Goal: Task Accomplishment & Management: Manage account settings

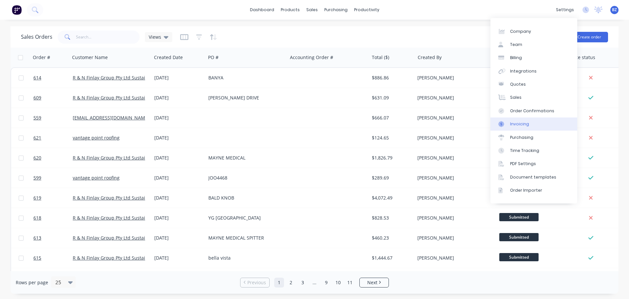
click at [531, 126] on link "Invoicing" at bounding box center [534, 123] width 87 height 13
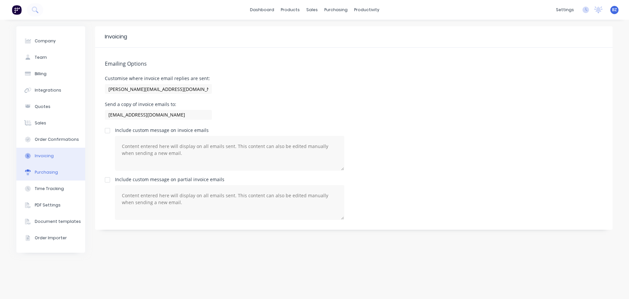
click at [57, 171] on button "Purchasing" at bounding box center [50, 172] width 69 height 16
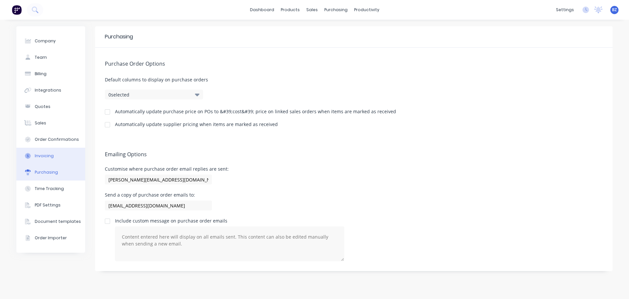
click at [57, 160] on button "Invoicing" at bounding box center [50, 156] width 69 height 16
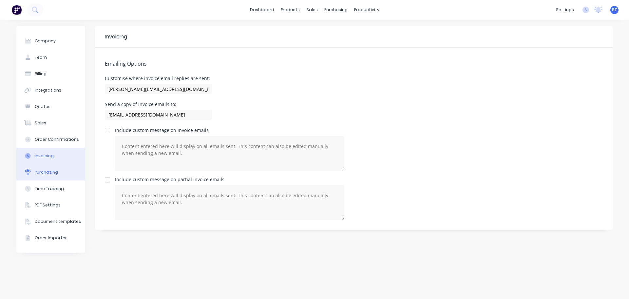
click at [57, 174] on button "Purchasing" at bounding box center [50, 172] width 69 height 16
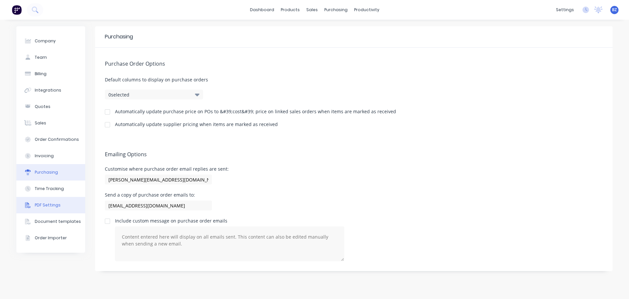
click at [50, 197] on button "PDF Settings" at bounding box center [50, 205] width 69 height 16
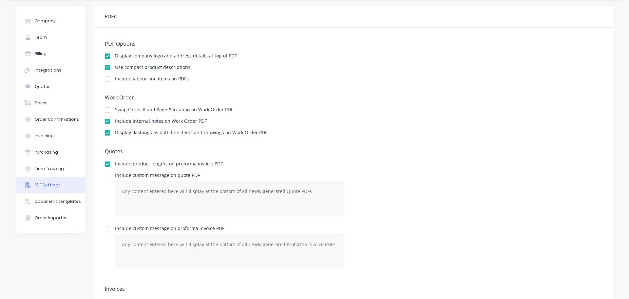
scroll to position [2, 0]
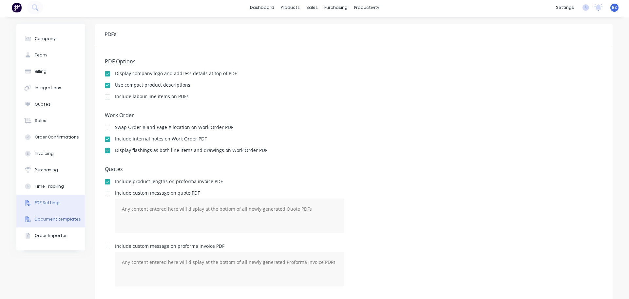
click at [56, 215] on button "Document templates" at bounding box center [50, 219] width 69 height 16
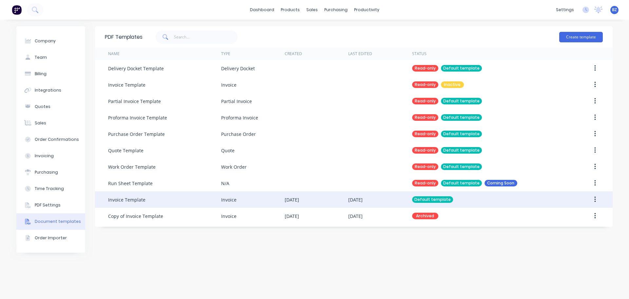
click at [599, 201] on button "button" at bounding box center [595, 199] width 15 height 12
click at [197, 194] on div "Invoice Template" at bounding box center [164, 199] width 113 height 16
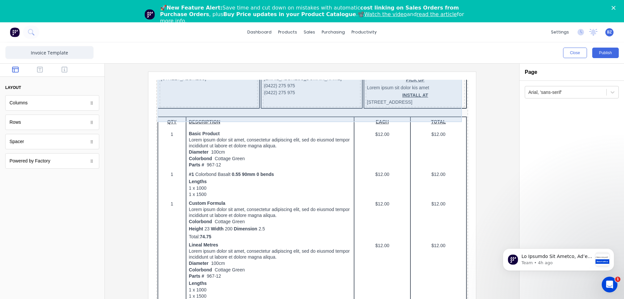
scroll to position [164, 0]
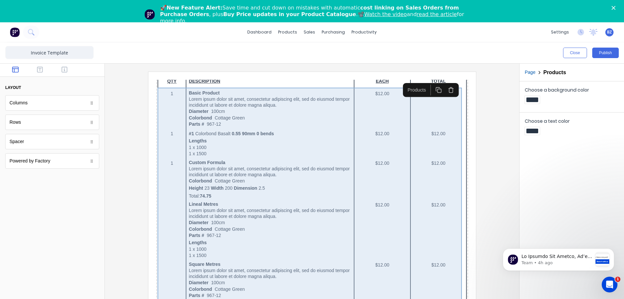
scroll to position [229, 0]
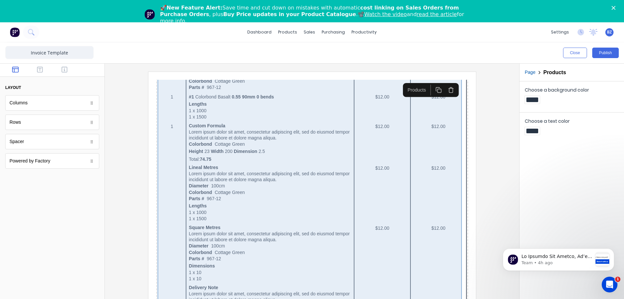
click at [163, 111] on div "QTY DESCRIPTION EACH TOTAL 1 Basic Product Lorem ipsum dolor sit amet, consecte…" at bounding box center [303, 241] width 309 height 421
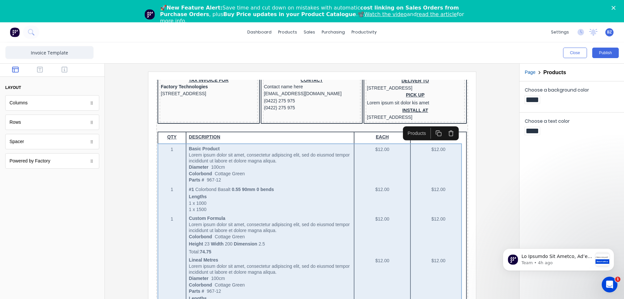
scroll to position [130, 0]
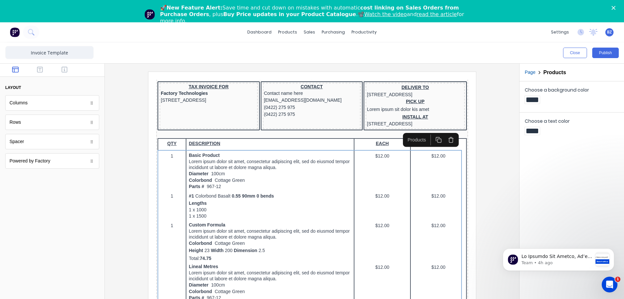
click at [413, 132] on div "Products" at bounding box center [408, 131] width 25 height 7
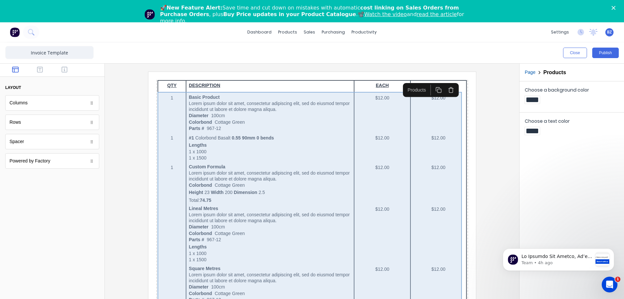
scroll to position [196, 0]
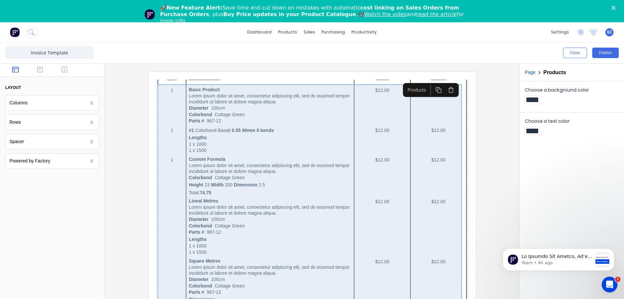
drag, startPoint x: 87, startPoint y: 103, endPoint x: 474, endPoint y: 48, distance: 391.0
click at [474, 48] on div "Close Publish" at bounding box center [469, 53] width 302 height 10
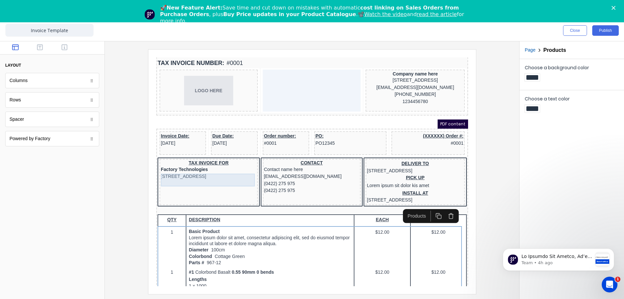
scroll to position [0, 0]
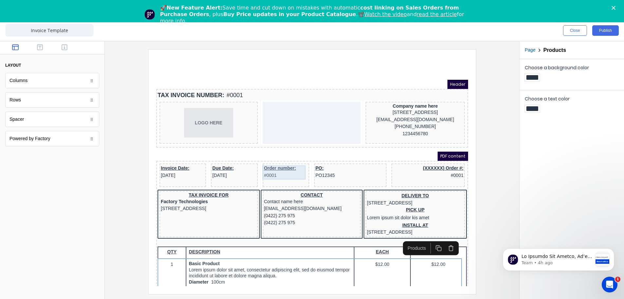
click at [271, 169] on div "Order number: #0001" at bounding box center [278, 164] width 44 height 14
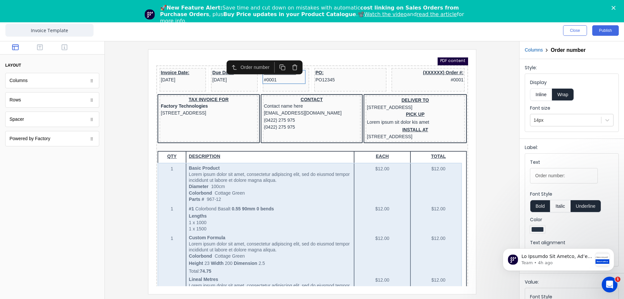
scroll to position [98, 0]
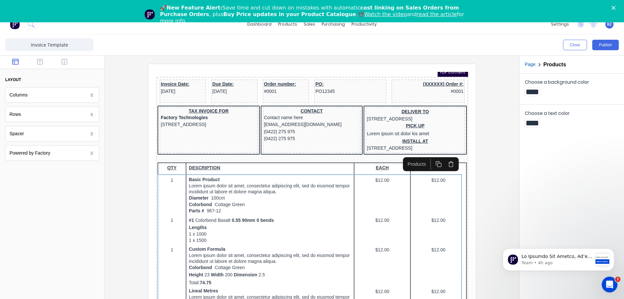
scroll to position [0, 0]
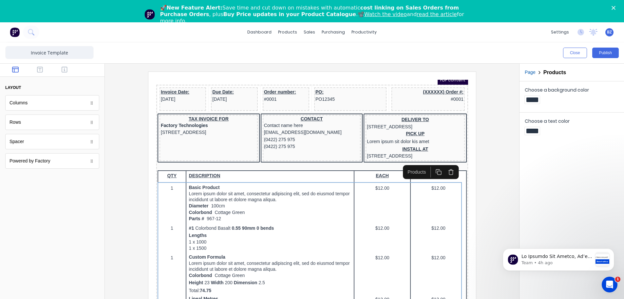
click at [525, 71] on button "Page" at bounding box center [530, 72] width 11 height 7
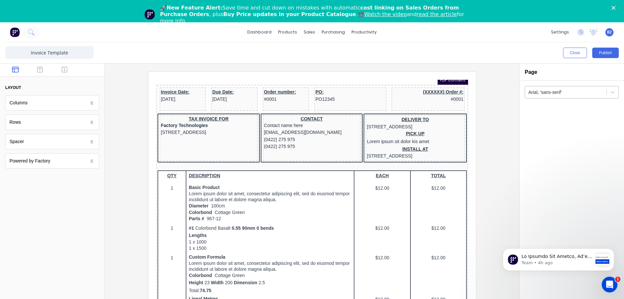
click at [557, 97] on div "Arial, 'sans-serif'" at bounding box center [565, 92] width 81 height 11
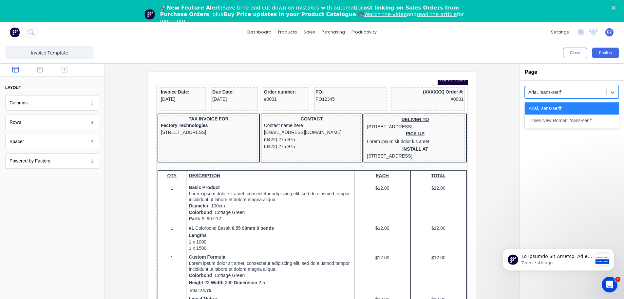
click at [561, 95] on div at bounding box center [566, 92] width 75 height 8
click at [30, 70] on button "button" at bounding box center [40, 70] width 21 height 8
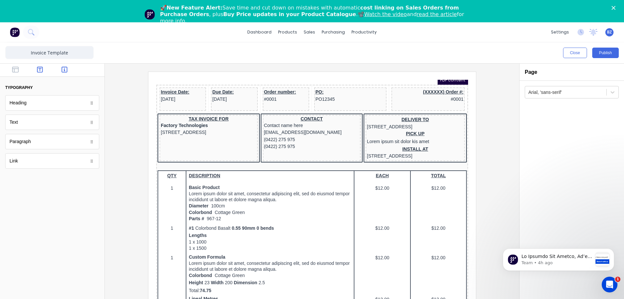
click at [67, 68] on icon "button" at bounding box center [65, 69] width 6 height 7
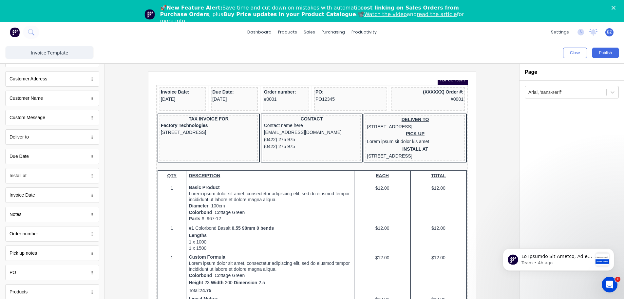
scroll to position [331, 0]
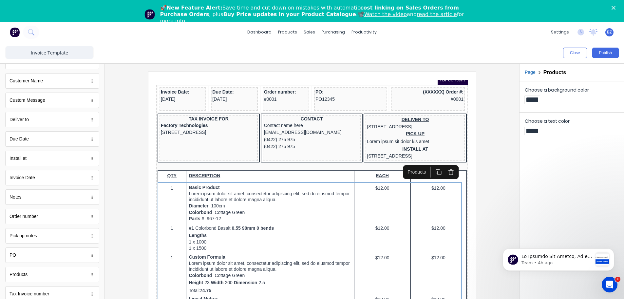
click at [406, 163] on div "Products" at bounding box center [408, 164] width 25 height 7
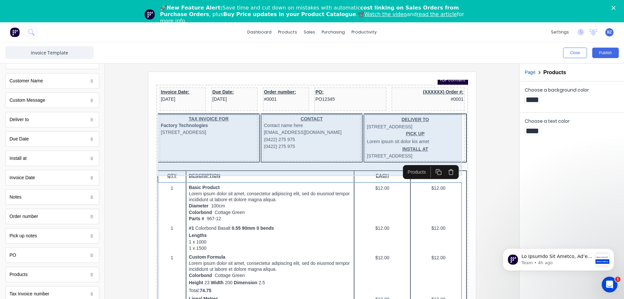
click at [218, 137] on div "TAX INVOICE FOR Factory Technologies [STREET_ADDRESS]" at bounding box center [200, 130] width 98 height 46
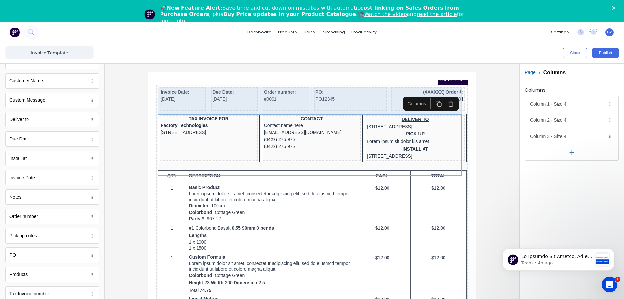
click at [355, 100] on body "Header TAX INVOICE NUMBER: #0001 LOGO HERE Company name here 234 Beach Road Gol…" at bounding box center [304, 110] width 312 height 228
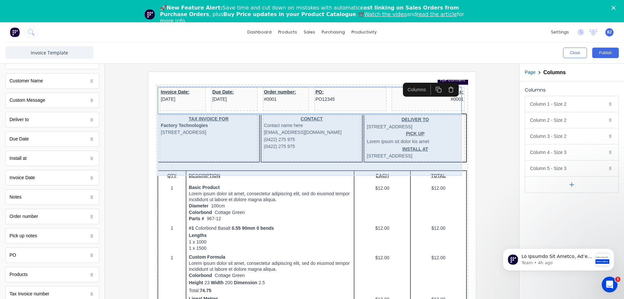
scroll to position [0, 0]
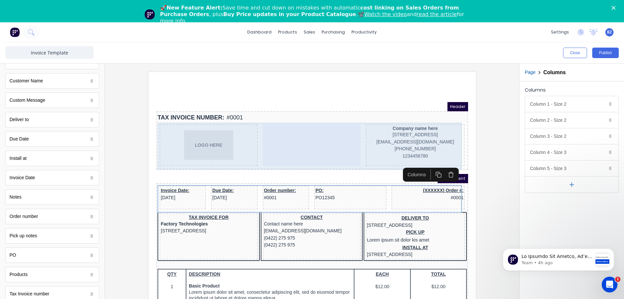
click at [277, 141] on div at bounding box center [304, 137] width 98 height 42
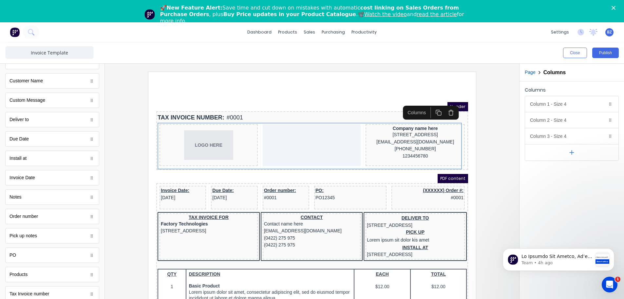
click at [310, 83] on html "Header TAX INVOICE NUMBER: #0001 LOGO HERE Company name here 234 Beach Road Gol…" at bounding box center [304, 197] width 312 height 251
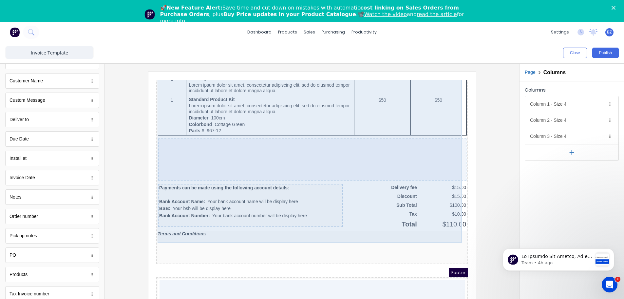
scroll to position [164, 0]
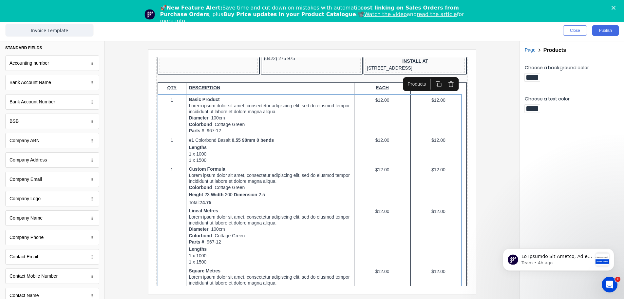
scroll to position [0, 0]
click at [51, 85] on div "Accounting number" at bounding box center [52, 80] width 94 height 15
click at [88, 84] on div "Accounting number" at bounding box center [52, 80] width 94 height 15
click at [21, 84] on div "Accounting number" at bounding box center [30, 80] width 40 height 7
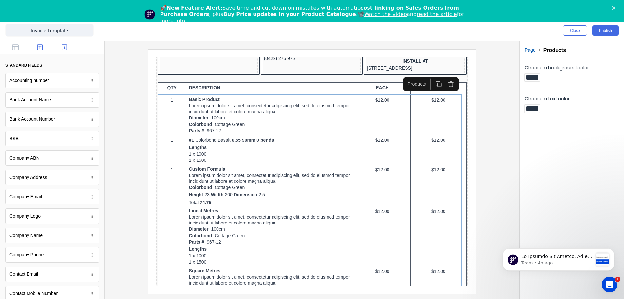
click at [40, 46] on icon "button" at bounding box center [40, 47] width 6 height 6
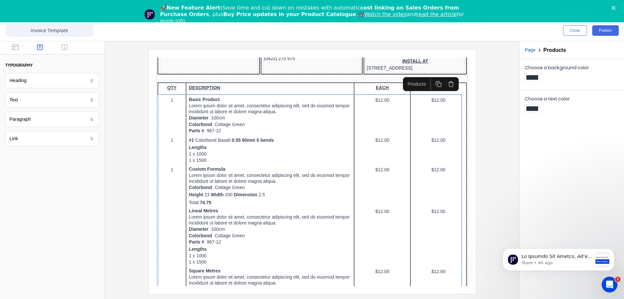
click at [57, 81] on div "Heading" at bounding box center [52, 80] width 94 height 15
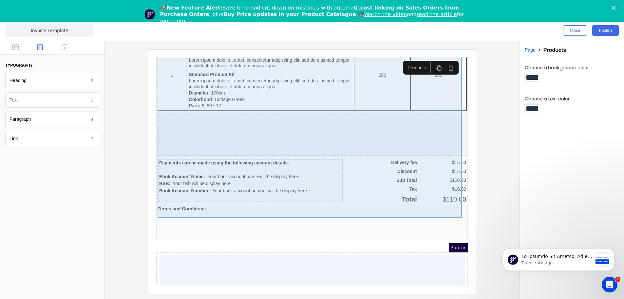
scroll to position [491, 0]
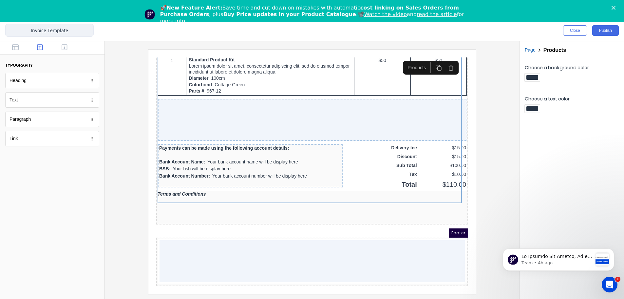
click at [39, 25] on div "Invoice Template Close Publish Components typography Heading Heading Text Text …" at bounding box center [312, 159] width 624 height 279
click at [44, 31] on input "Invoice Template" at bounding box center [49, 30] width 89 height 13
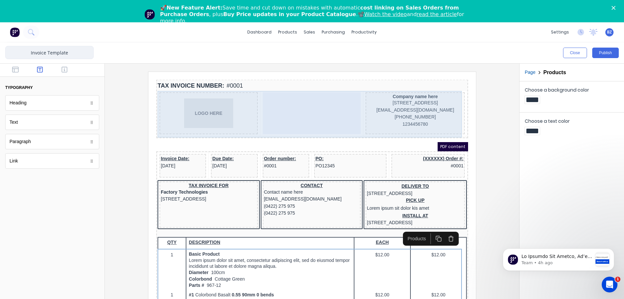
scroll to position [0, 0]
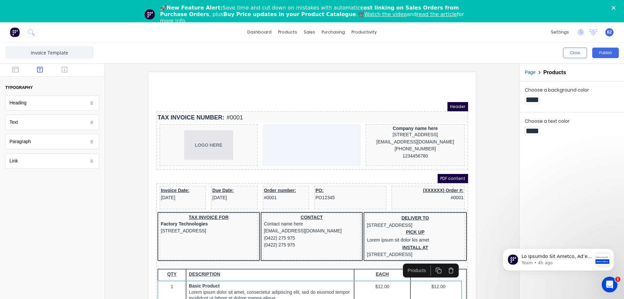
click at [244, 74] on html "Header TAX INVOICE NUMBER: #0001 LOGO HERE Company name here 234 Beach Road Gol…" at bounding box center [304, 197] width 312 height 251
click at [41, 105] on div "Heading" at bounding box center [52, 102] width 94 height 15
click at [53, 109] on div "Heading" at bounding box center [52, 102] width 94 height 15
click at [57, 128] on div "Text" at bounding box center [52, 121] width 94 height 15
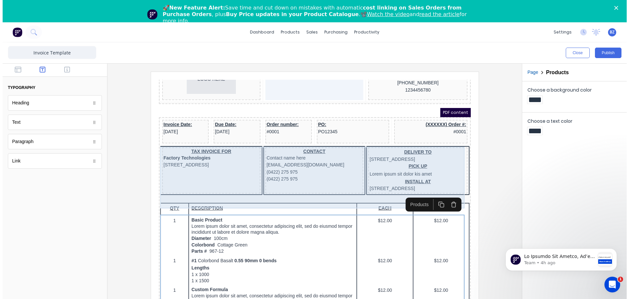
scroll to position [131, 0]
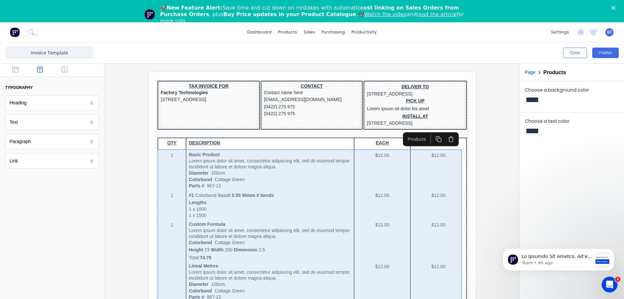
drag, startPoint x: 248, startPoint y: 169, endPoint x: 233, endPoint y: 174, distance: 15.7
drag, startPoint x: 233, startPoint y: 174, endPoint x: 427, endPoint y: 135, distance: 198.0
click at [192, 189] on body "Header TAX INVOICE NUMBER: #0001 LOGO HERE Company name here 234 Beach Road Gol…" at bounding box center [304, 77] width 312 height 228
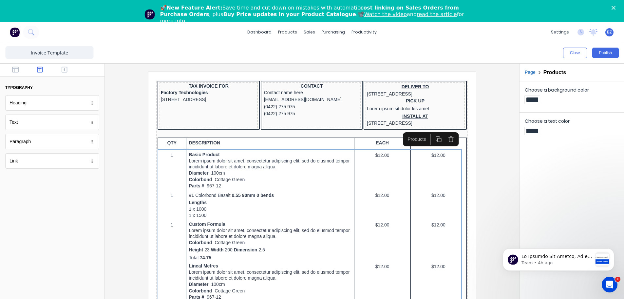
click at [619, 7] on div "Close" at bounding box center [615, 8] width 7 height 4
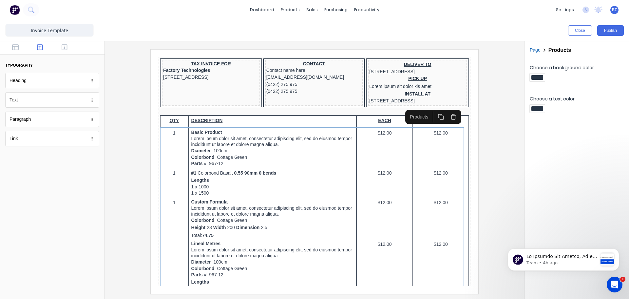
click at [52, 85] on div "Heading" at bounding box center [52, 80] width 94 height 15
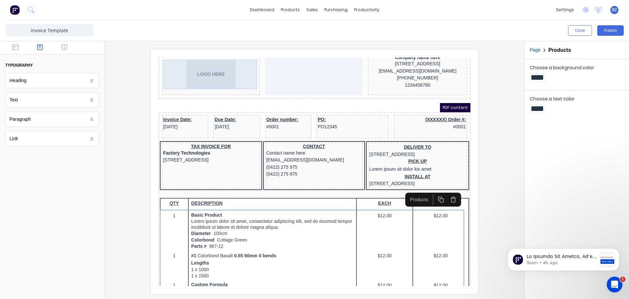
scroll to position [0, 0]
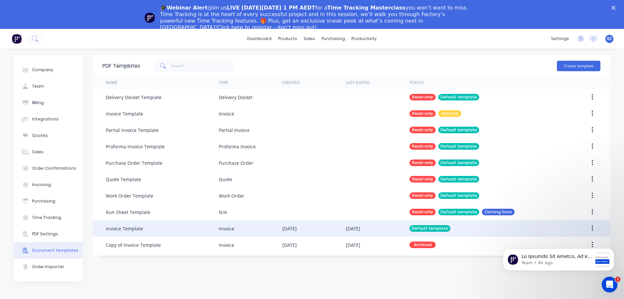
click at [594, 230] on button "button" at bounding box center [592, 228] width 15 height 12
click at [343, 227] on div "[DATE]" at bounding box center [315, 228] width 64 height 16
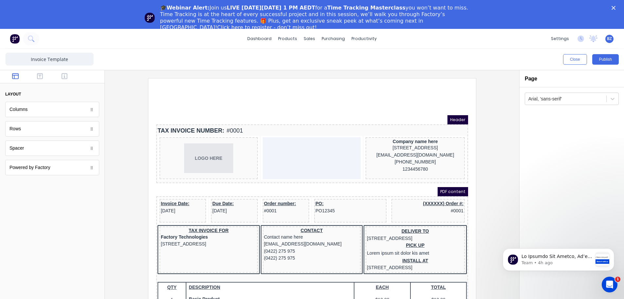
click at [618, 6] on div "🎓Webinar Alert: Join us LIVE [DATE][DATE] 1 PM AEDT for a Time Tracking Masterc…" at bounding box center [312, 18] width 624 height 30
click at [616, 7] on icon "Close" at bounding box center [614, 8] width 4 height 4
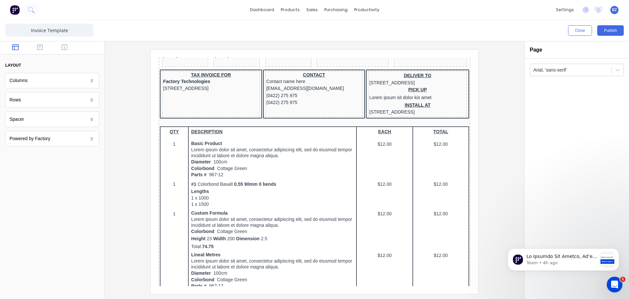
scroll to position [131, 0]
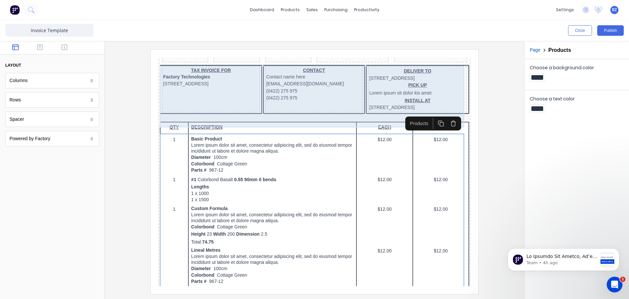
click at [202, 99] on div "TAX INVOICE FOR Factory Technologies [STREET_ADDRESS]" at bounding box center [203, 81] width 98 height 46
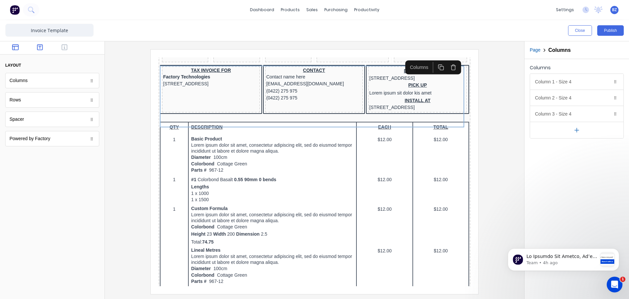
click at [40, 44] on icon "button" at bounding box center [40, 47] width 6 height 7
click at [66, 44] on icon "button" at bounding box center [65, 47] width 6 height 7
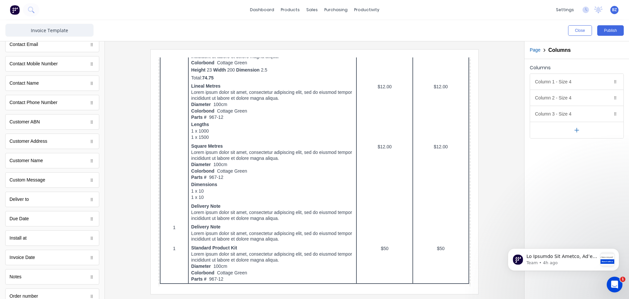
scroll to position [331, 0]
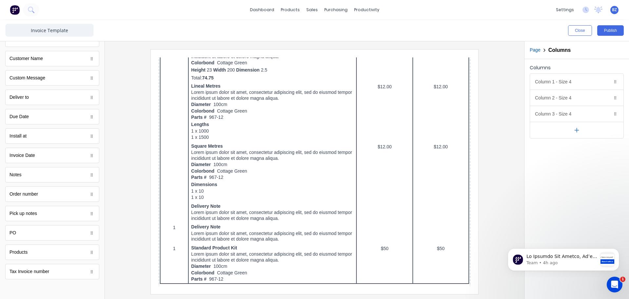
click at [27, 172] on div "Notes" at bounding box center [52, 174] width 94 height 15
drag, startPoint x: 62, startPoint y: 176, endPoint x: 60, endPoint y: 205, distance: 28.9
click at [60, 205] on body "dashboard products sales purchasing productivity dashboard products Product Cat…" at bounding box center [314, 149] width 629 height 299
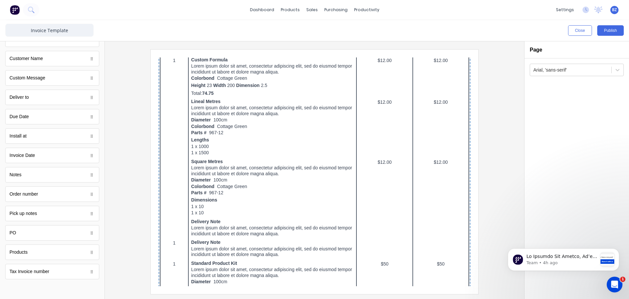
drag, startPoint x: 68, startPoint y: 199, endPoint x: 3, endPoint y: 183, distance: 66.7
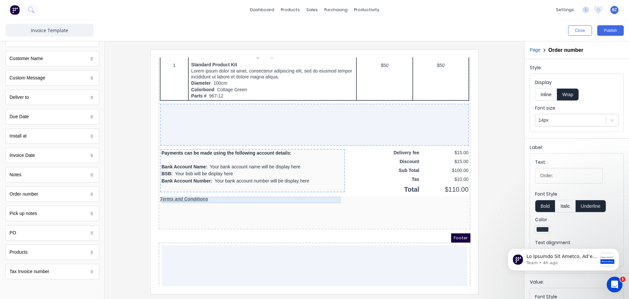
scroll to position [512, 0]
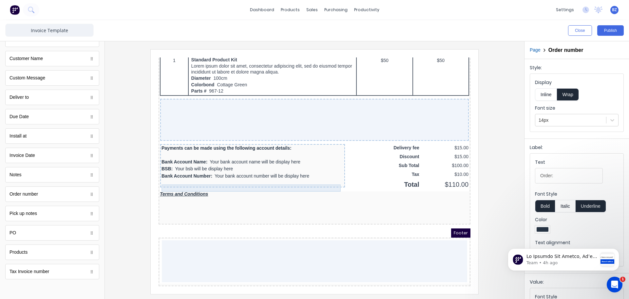
click at [217, 166] on div "Bank Account Number: Your bank account number will be display here" at bounding box center [245, 168] width 182 height 7
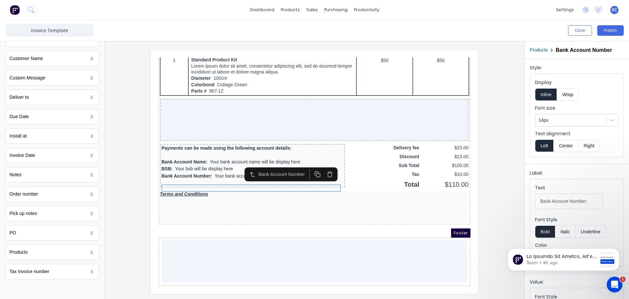
click at [324, 165] on icon "button" at bounding box center [322, 167] width 4 height 4
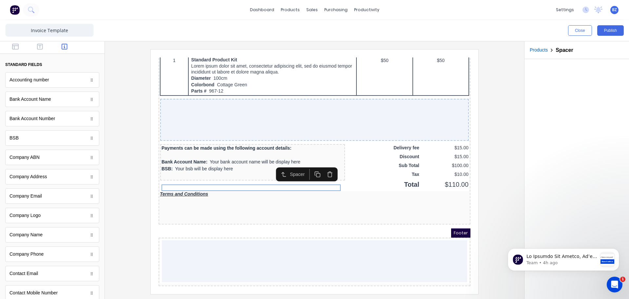
scroll to position [0, 0]
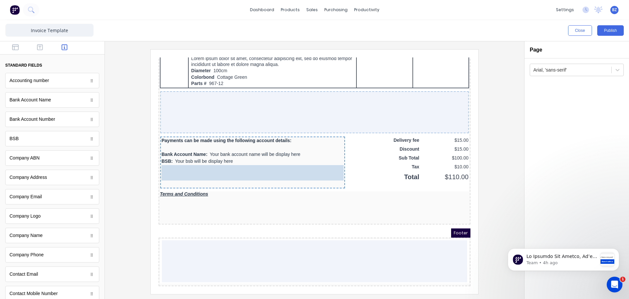
drag, startPoint x: 44, startPoint y: 120, endPoint x: 220, endPoint y: 171, distance: 183.9
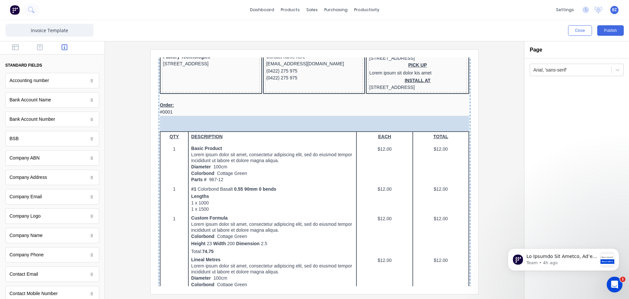
drag, startPoint x: 49, startPoint y: 81, endPoint x: 190, endPoint y: 137, distance: 151.9
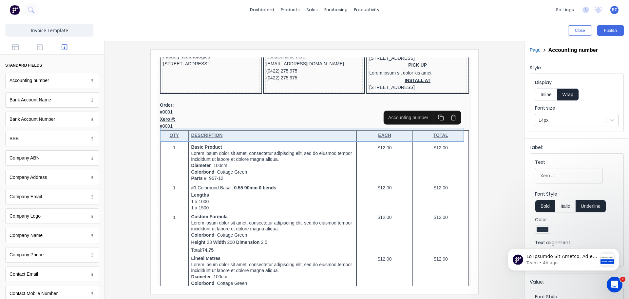
click at [374, 122] on div "Xero #: #0001" at bounding box center [306, 115] width 309 height 14
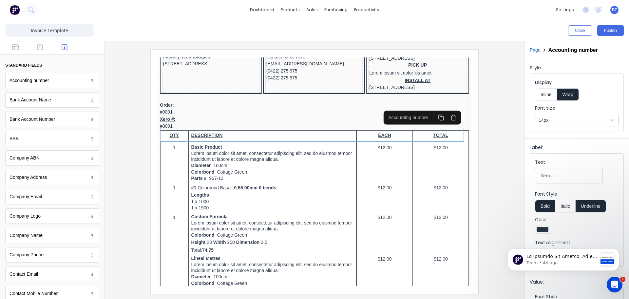
click at [444, 108] on icon "button" at bounding box center [446, 110] width 6 height 6
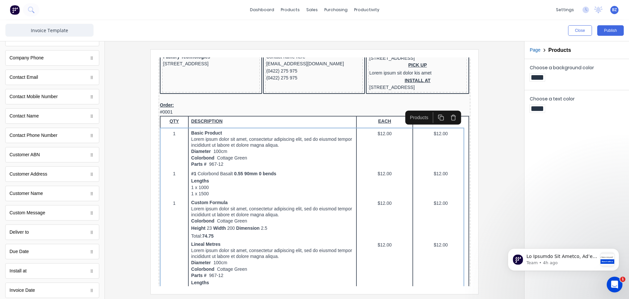
scroll to position [331, 0]
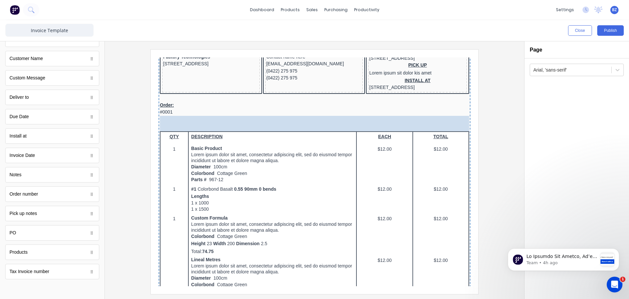
drag, startPoint x: 35, startPoint y: 254, endPoint x: 82, endPoint y: 70, distance: 190.1
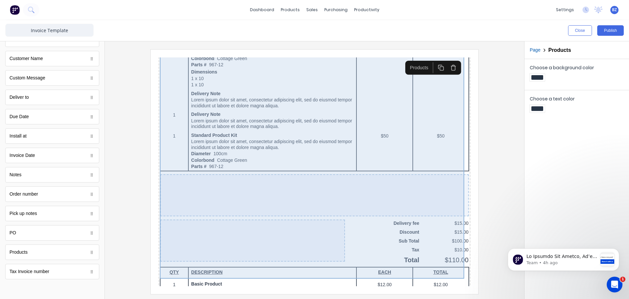
scroll to position [577, 0]
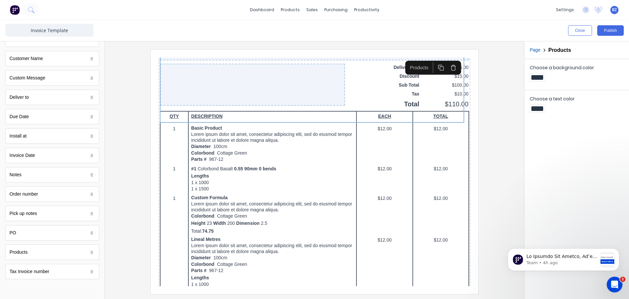
click at [448, 58] on icon "button" at bounding box center [446, 58] width 5 height 0
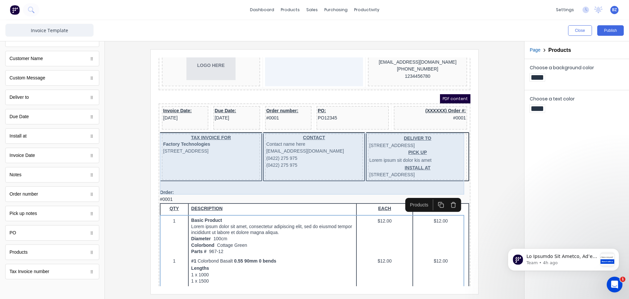
scroll to position [164, 0]
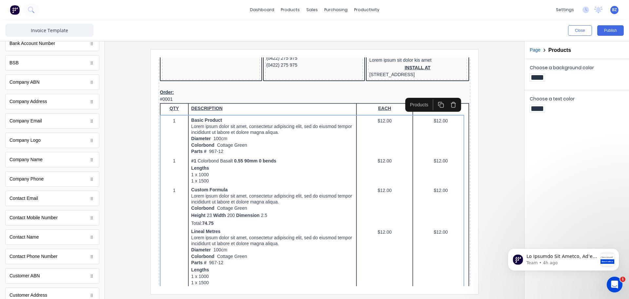
scroll to position [0, 0]
click at [39, 48] on icon "button" at bounding box center [40, 47] width 6 height 7
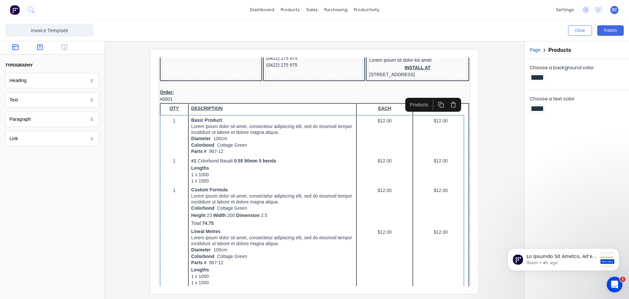
click at [18, 46] on icon "button" at bounding box center [15, 47] width 7 height 6
click at [60, 137] on div "Powered by Factory" at bounding box center [52, 138] width 94 height 15
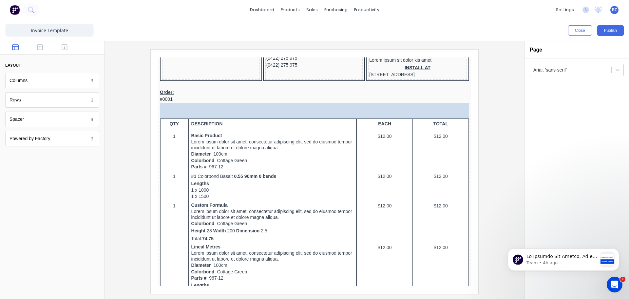
drag, startPoint x: 58, startPoint y: 143, endPoint x: -55, endPoint y: 150, distance: 113.3
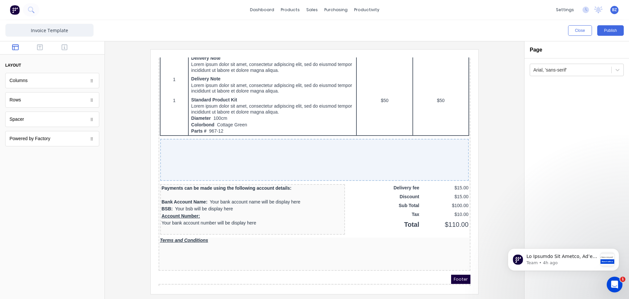
scroll to position [459, 0]
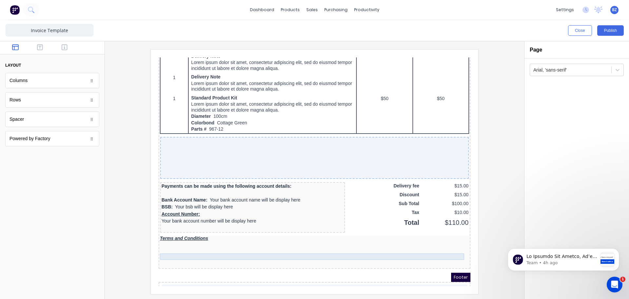
click at [215, 240] on div at bounding box center [306, 236] width 309 height 7
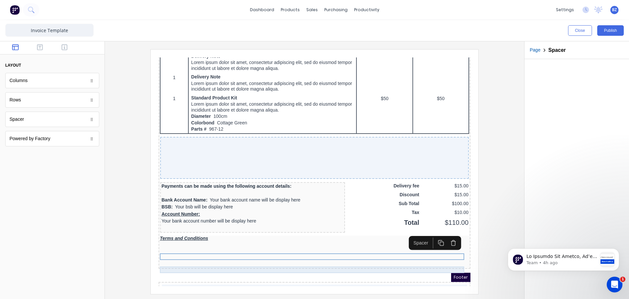
click at [343, 253] on div at bounding box center [306, 249] width 309 height 7
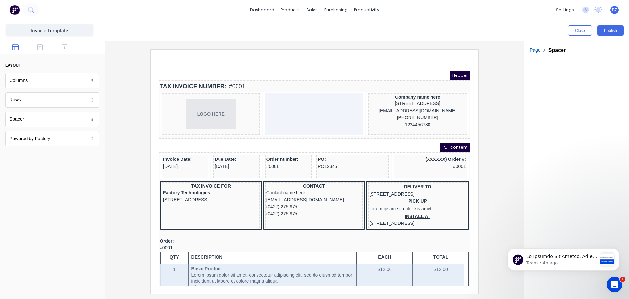
scroll to position [0, 0]
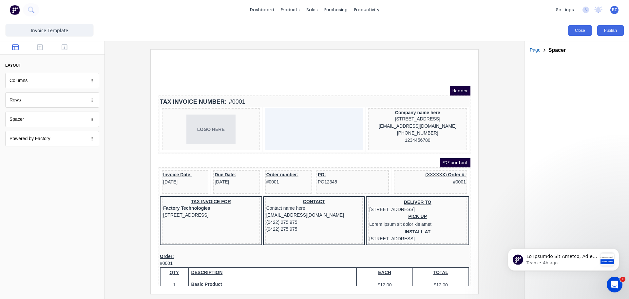
click at [581, 29] on button "Close" at bounding box center [580, 30] width 24 height 10
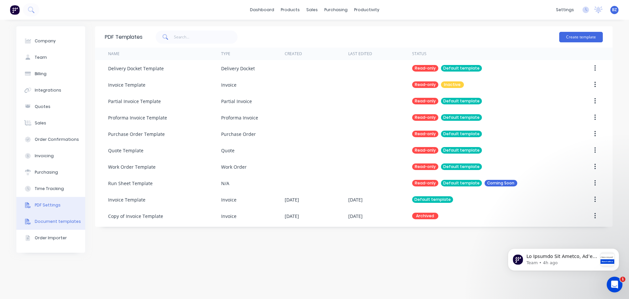
click at [36, 207] on div "PDF Settings" at bounding box center [48, 205] width 26 height 6
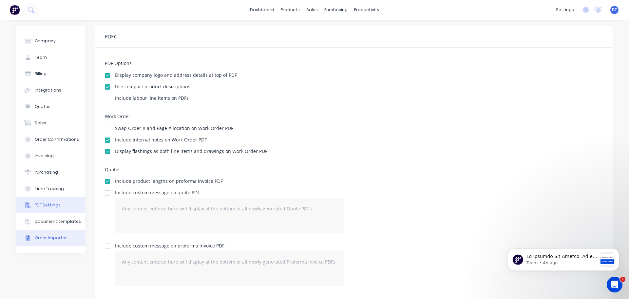
click at [40, 241] on button "Order Importer" at bounding box center [50, 237] width 69 height 16
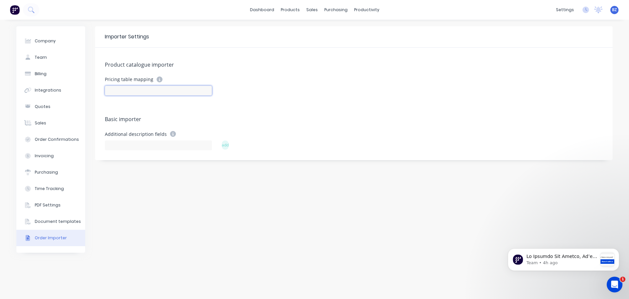
click at [149, 92] on input at bounding box center [158, 91] width 107 height 10
click at [305, 98] on form "Pricing table mapping Code is required" at bounding box center [354, 95] width 498 height 39
click at [330, 10] on div "purchasing" at bounding box center [336, 10] width 30 height 10
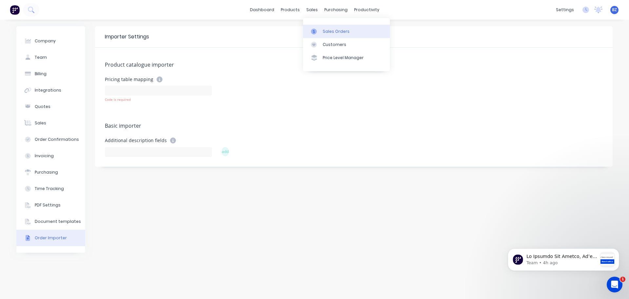
click at [325, 32] on div "Sales Orders" at bounding box center [336, 32] width 27 height 6
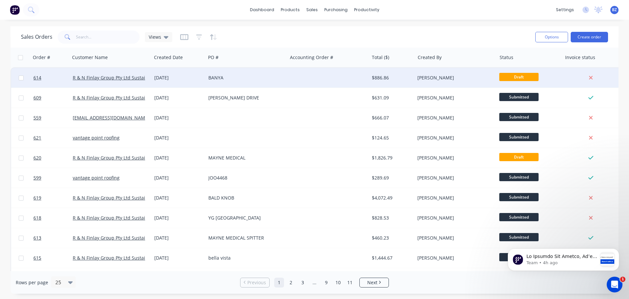
click at [141, 81] on div "R & N Finlay Group Pty Ltd Sustainable Cladding" at bounding box center [109, 77] width 73 height 7
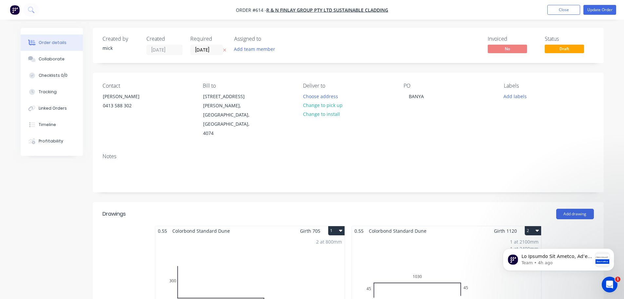
click at [570, 15] on nav "Order #614 - R & N Finlay Group Pty Ltd Sustainable Cladding Add product Close …" at bounding box center [312, 10] width 624 height 20
click at [558, 7] on button "Close" at bounding box center [564, 10] width 33 height 10
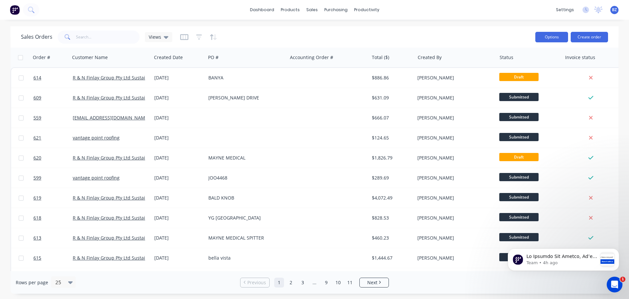
click at [543, 39] on button "Options" at bounding box center [552, 37] width 33 height 10
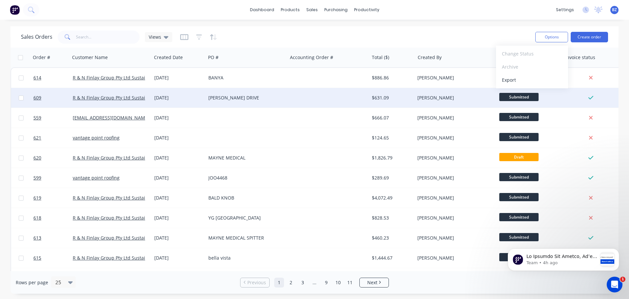
click at [231, 95] on div "[PERSON_NAME] DRIVE" at bounding box center [244, 97] width 73 height 7
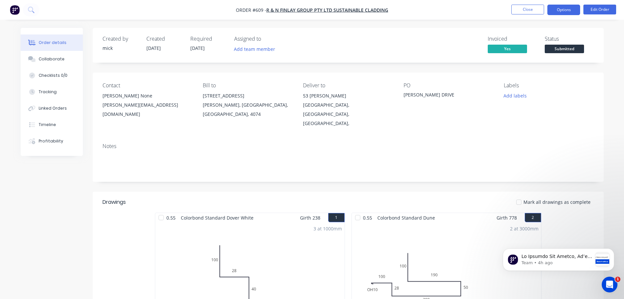
click at [564, 11] on button "Options" at bounding box center [564, 10] width 33 height 10
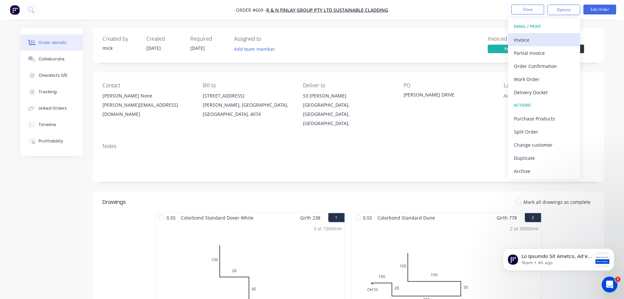
click at [540, 41] on div "Invoice" at bounding box center [544, 40] width 60 height 10
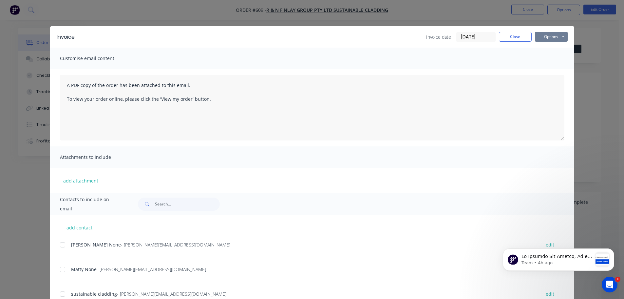
click at [557, 36] on button "Options" at bounding box center [551, 37] width 33 height 10
click at [558, 50] on button "Preview" at bounding box center [556, 48] width 42 height 11
click at [546, 38] on button "Options" at bounding box center [551, 37] width 33 height 10
click at [545, 46] on button "Preview" at bounding box center [556, 48] width 42 height 11
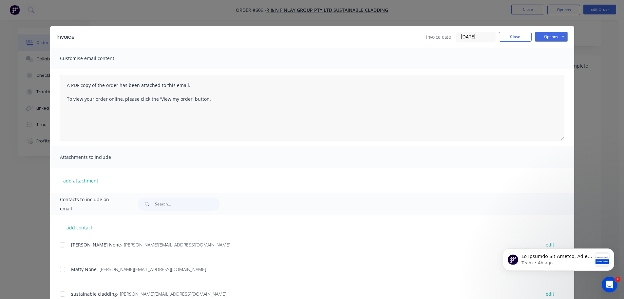
scroll to position [63, 0]
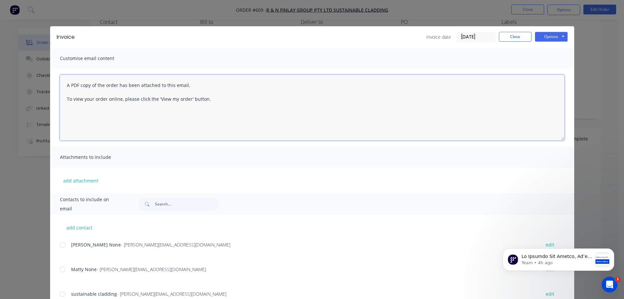
click at [219, 106] on textarea "A PDF copy of the order has been attached to this email. To view your order onl…" at bounding box center [312, 108] width 505 height 66
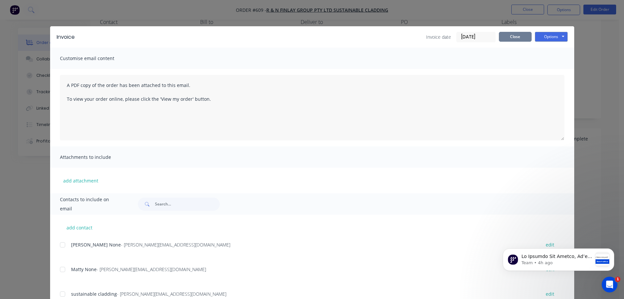
click at [518, 40] on button "Close" at bounding box center [515, 37] width 33 height 10
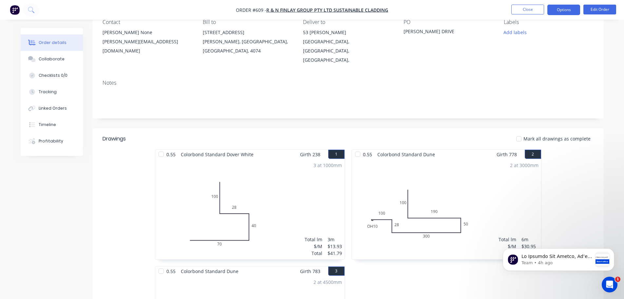
click at [566, 8] on button "Options" at bounding box center [564, 10] width 33 height 10
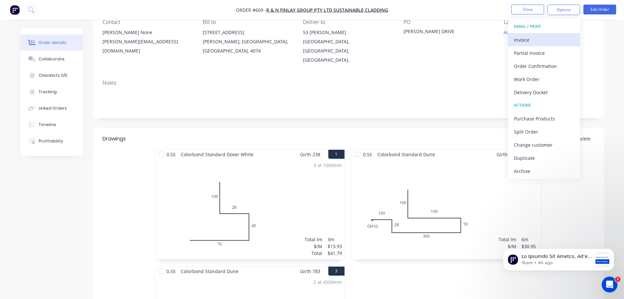
click at [528, 40] on div "Invoice" at bounding box center [544, 40] width 60 height 10
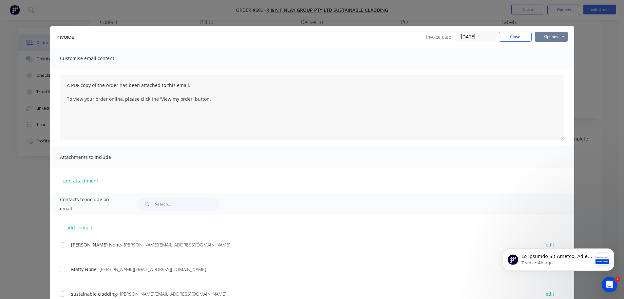
click at [547, 37] on button "Options" at bounding box center [551, 37] width 33 height 10
click at [555, 49] on button "Preview" at bounding box center [556, 48] width 42 height 11
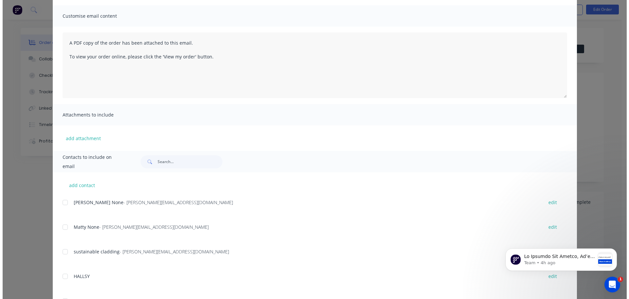
scroll to position [0, 0]
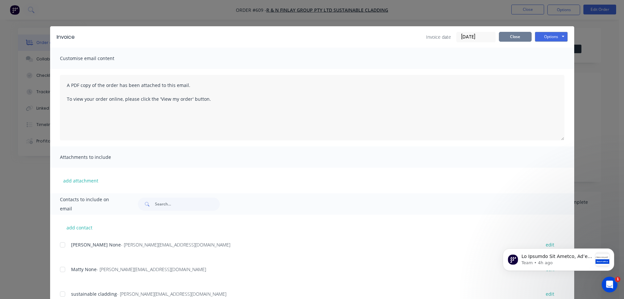
click at [520, 33] on button "Close" at bounding box center [515, 37] width 33 height 10
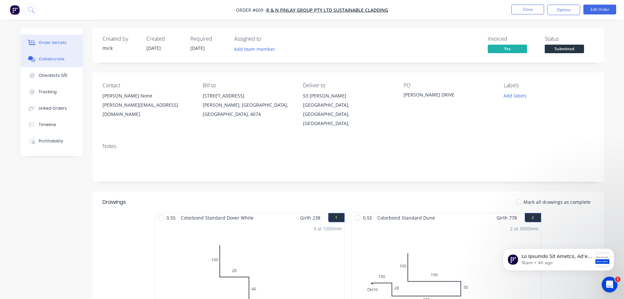
click at [44, 62] on button "Collaborate" at bounding box center [52, 59] width 62 height 16
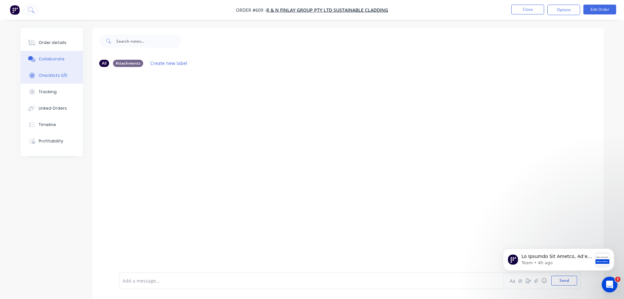
click at [48, 78] on button "Checklists 0/0" at bounding box center [52, 75] width 62 height 16
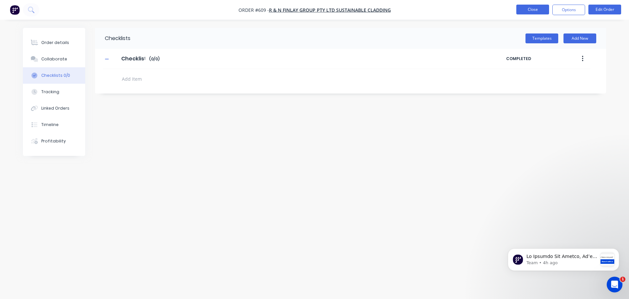
click at [526, 12] on button "Close" at bounding box center [533, 10] width 33 height 10
